Goal: Task Accomplishment & Management: Manage account settings

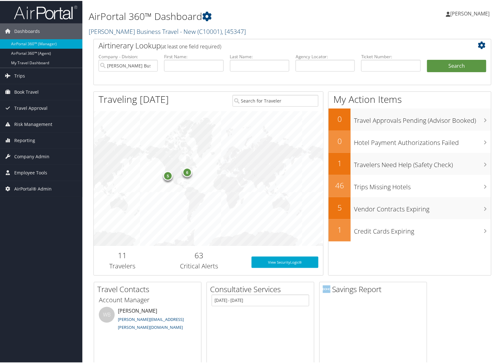
click at [116, 31] on link "Christopherson Business Travel - New ( C10001 ) , [ 45347 ]" at bounding box center [167, 30] width 157 height 9
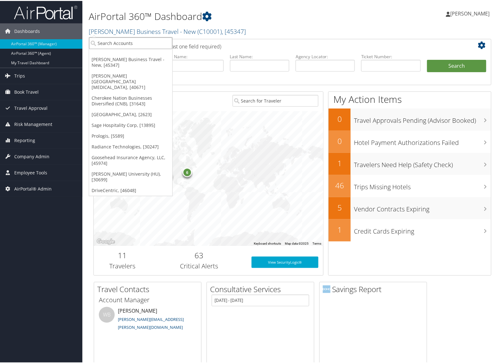
click at [117, 42] on input "search" at bounding box center [130, 42] width 83 height 12
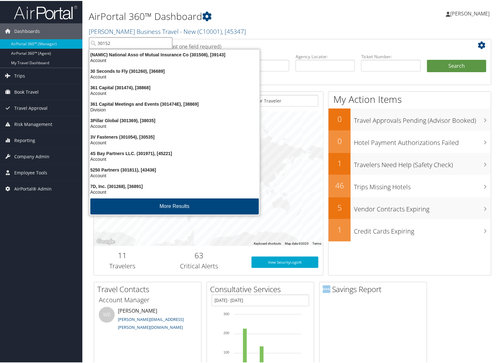
type input "301520"
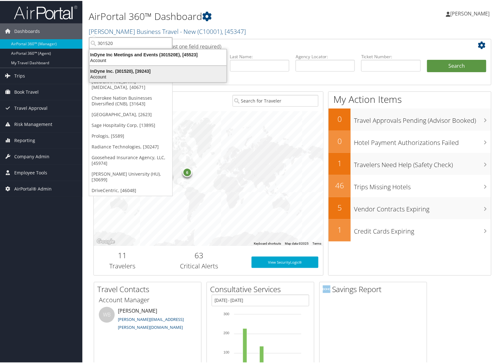
click at [110, 67] on div "InDyne Inc. (301520), [39243] Account" at bounding box center [157, 73] width 135 height 15
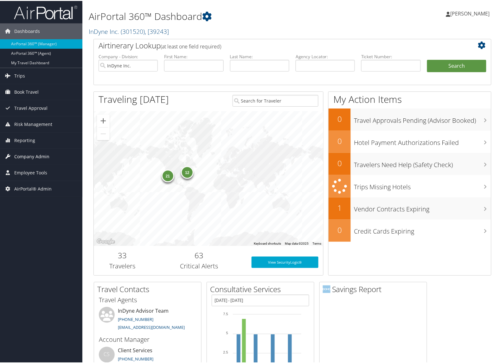
click at [41, 151] on span "Company Admin" at bounding box center [31, 156] width 35 height 16
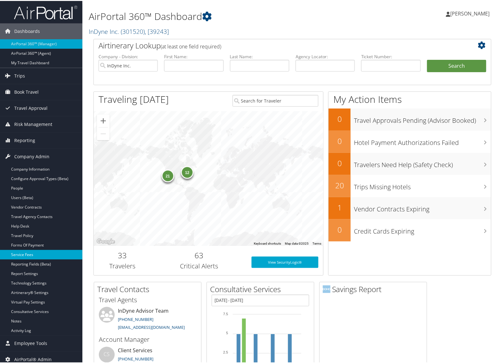
click at [25, 252] on link "Service Fees" at bounding box center [41, 254] width 82 height 10
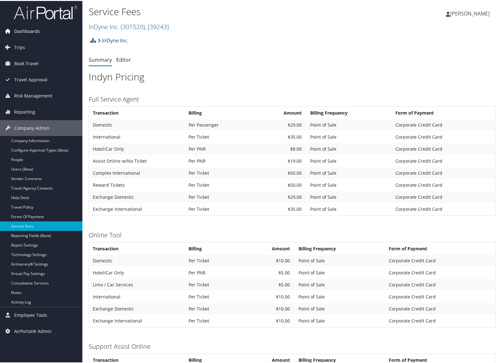
click at [36, 29] on span "Dashboards" at bounding box center [27, 30] width 26 height 16
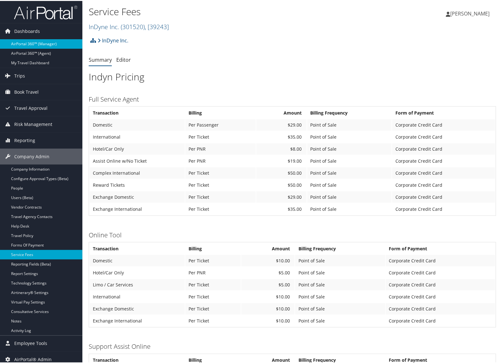
click at [34, 38] on link "AirPortal 360™ (Manager)" at bounding box center [41, 43] width 82 height 10
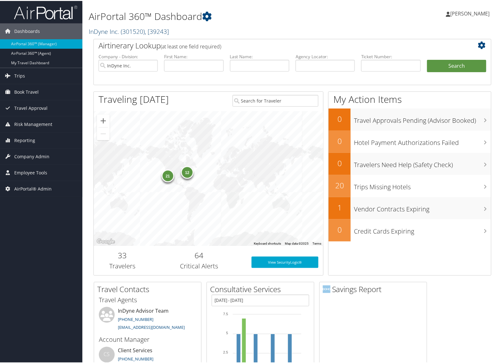
click at [144, 28] on span "( 301520 )" at bounding box center [133, 30] width 24 height 9
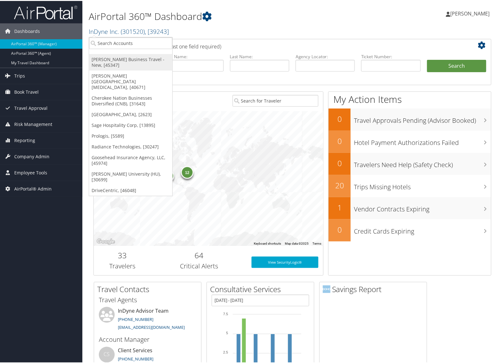
click at [123, 60] on link "[PERSON_NAME] Business Travel - New, [45347]" at bounding box center [130, 61] width 83 height 16
